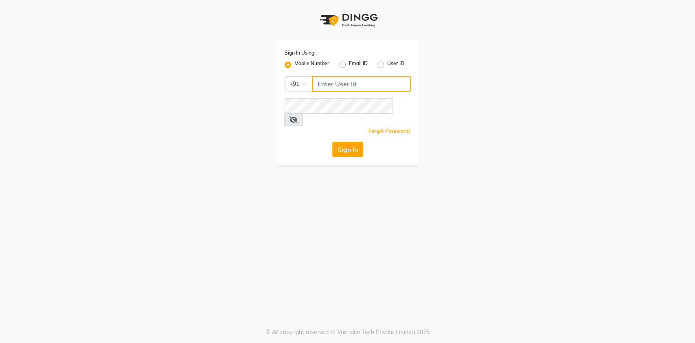
click at [339, 82] on input "Username" at bounding box center [361, 83] width 99 height 15
type input "8530529494"
click at [331, 142] on div "Sign In" at bounding box center [348, 149] width 126 height 15
click at [340, 142] on button "Sign In" at bounding box center [347, 149] width 31 height 15
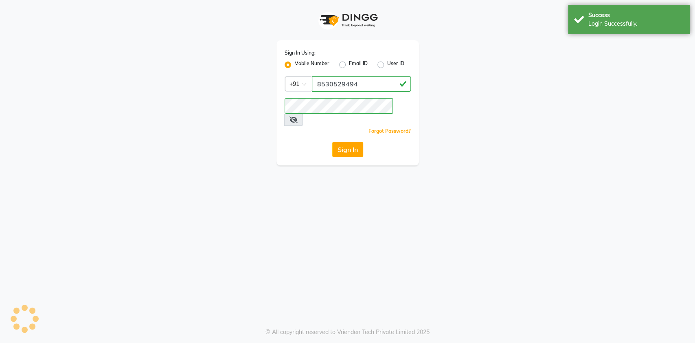
select select "service"
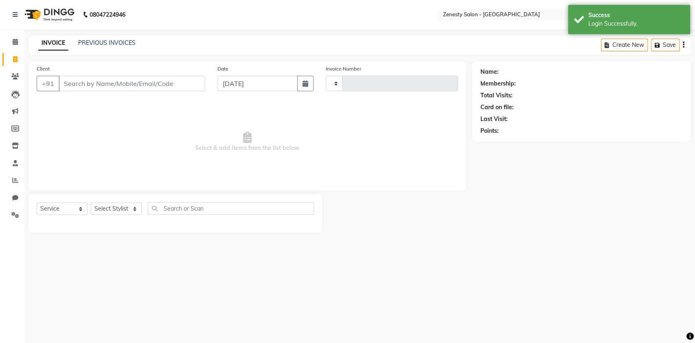
select select "en"
select select "5713"
type input "5674"
click at [15, 45] on span at bounding box center [15, 41] width 14 height 9
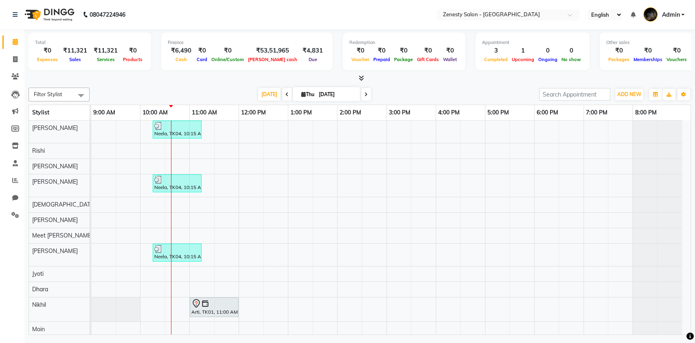
click at [221, 309] on div "Arti, TK01, 11:00 AM-11:00 AM, HAIRCUT-CREATIVE DIRECTOR" at bounding box center [214, 306] width 47 height 17
click at [258, 162] on span "Open Details" at bounding box center [253, 165] width 33 height 9
select select "7"
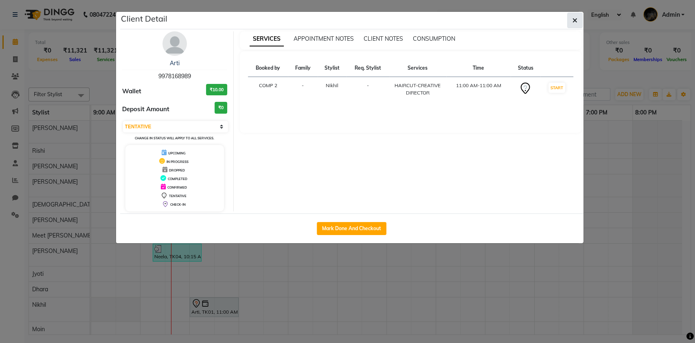
click at [576, 23] on icon "button" at bounding box center [574, 20] width 5 height 7
